Goal: Find contact information: Obtain details needed to contact an individual or organization

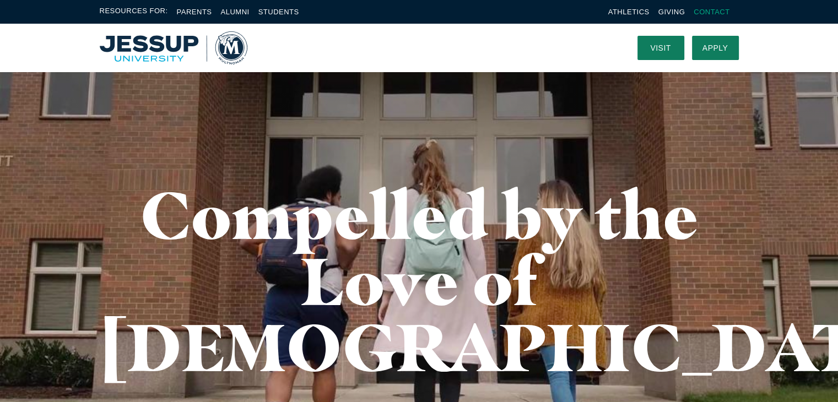
click at [719, 14] on link "Contact" at bounding box center [712, 12] width 36 height 8
copy div "7.6k"
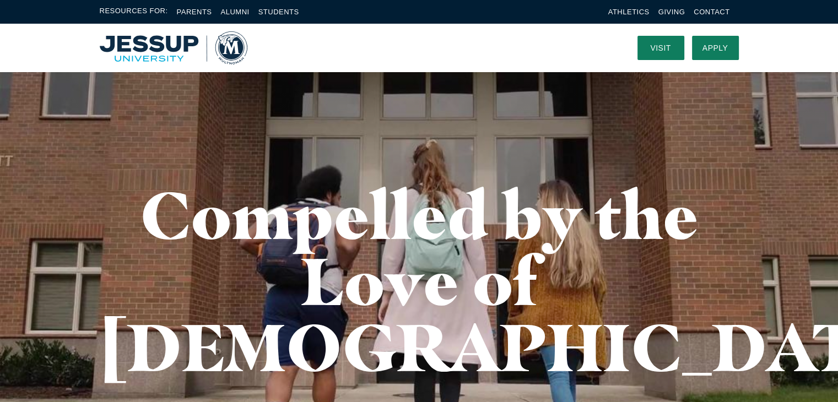
copy div "4.4k"
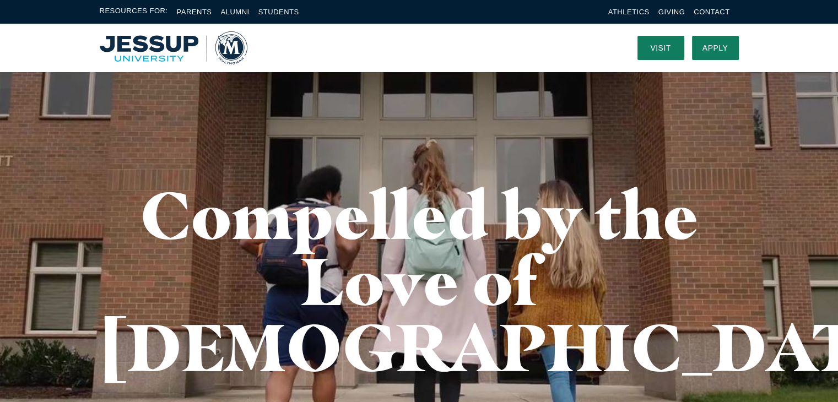
copy div "44"
copy div "36.3k"
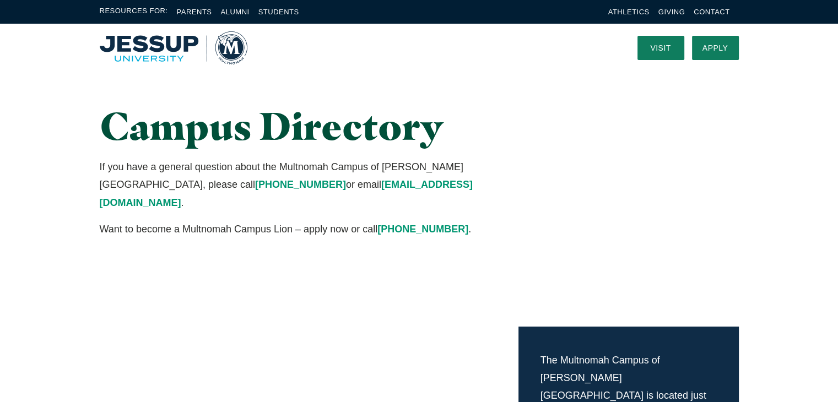
click at [354, 187] on p "If you have a general question about the Multnomah Campus of [PERSON_NAME][GEOG…" at bounding box center [309, 184] width 419 height 53
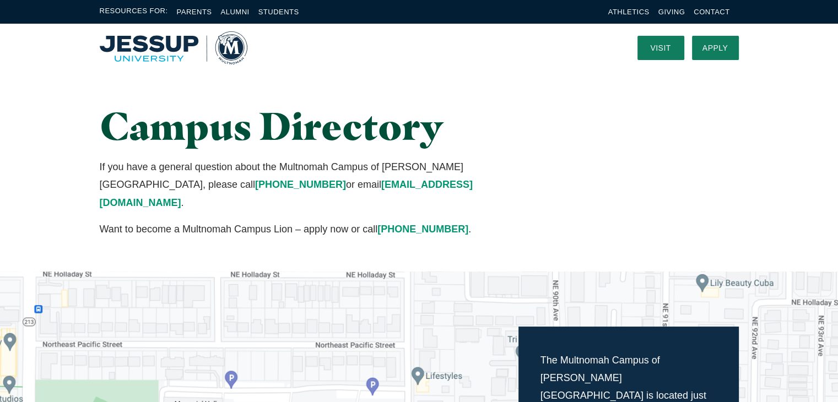
drag, startPoint x: 208, startPoint y: 176, endPoint x: 325, endPoint y: 173, distance: 116.9
click at [325, 173] on p "If you have a general question about the Multnomah Campus of [PERSON_NAME][GEOG…" at bounding box center [309, 184] width 419 height 53
drag, startPoint x: 338, startPoint y: 179, endPoint x: 210, endPoint y: 180, distance: 128.4
click at [210, 180] on p "If you have a general question about the Multnomah Campus of [PERSON_NAME][GEOG…" at bounding box center [309, 184] width 419 height 53
copy link "[EMAIL_ADDRESS][DOMAIN_NAME]"
